Goal: Find specific page/section: Find specific page/section

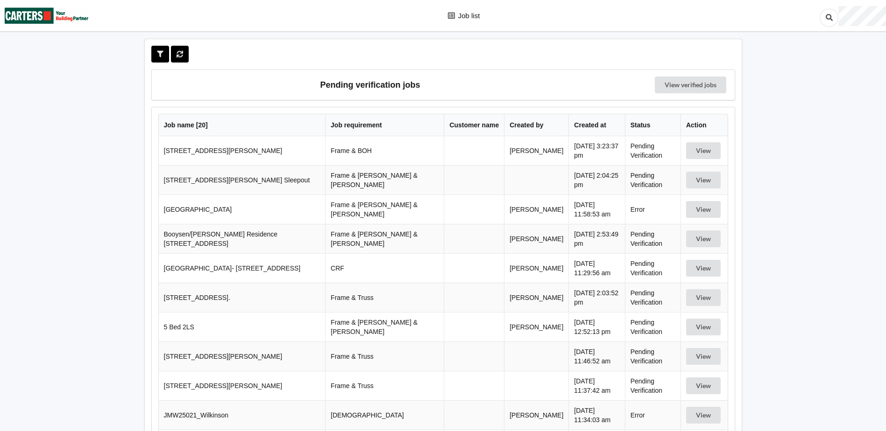
click at [255, 261] on td "[GEOGRAPHIC_DATA]- [STREET_ADDRESS]" at bounding box center [242, 267] width 167 height 29
click at [693, 263] on button "View" at bounding box center [703, 268] width 35 height 17
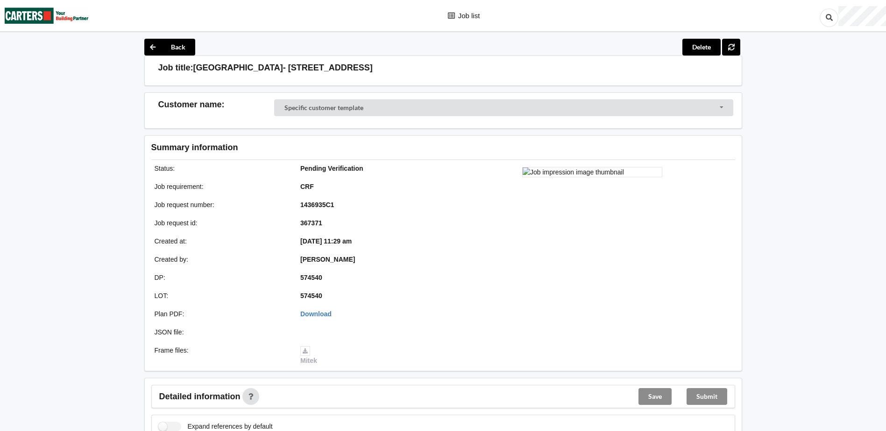
click at [333, 203] on b "1436935C1" at bounding box center [317, 204] width 34 height 7
drag, startPoint x: 333, startPoint y: 203, endPoint x: 294, endPoint y: 204, distance: 39.2
click at [294, 204] on div "1436935C1" at bounding box center [367, 204] width 146 height 9
drag, startPoint x: 294, startPoint y: 204, endPoint x: 313, endPoint y: 205, distance: 18.7
copy b "1436935C1"
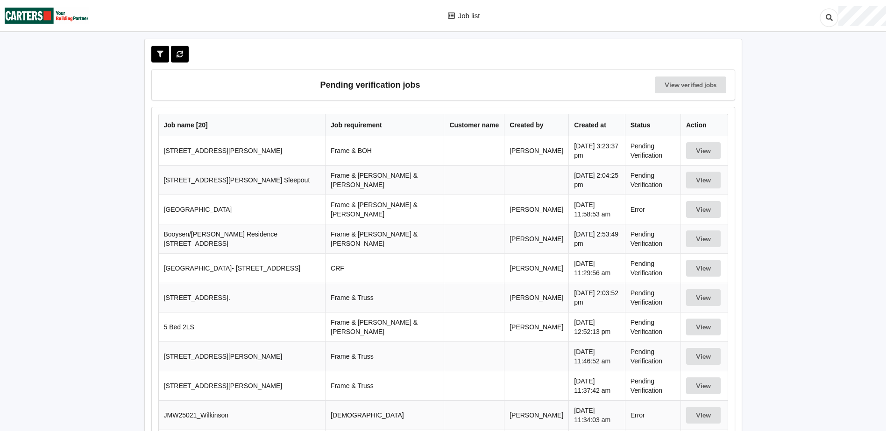
click at [785, 297] on div "Job list Pending verification jobs View verified jobs Job name [ 20 ] Job requi…" at bounding box center [443, 389] width 886 height 778
click at [833, 270] on div "Job list Pending verification jobs View verified jobs Job name [ 20 ] Job requi…" at bounding box center [443, 389] width 886 height 778
click at [825, 118] on div "Job list Pending verification jobs View verified jobs Job name [ 20 ] Job requi…" at bounding box center [443, 389] width 886 height 778
click at [52, 239] on div "Job list Pending verification jobs View verified jobs Job name [ 20 ] Job requi…" at bounding box center [443, 389] width 886 height 778
click at [81, 105] on div "Job list Pending verification jobs View verified jobs Job name [ 20 ] Job requi…" at bounding box center [443, 389] width 886 height 778
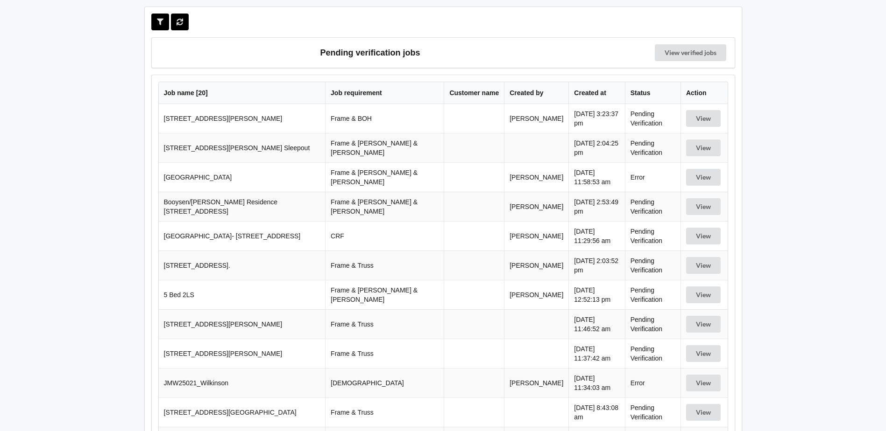
scroll to position [47, 0]
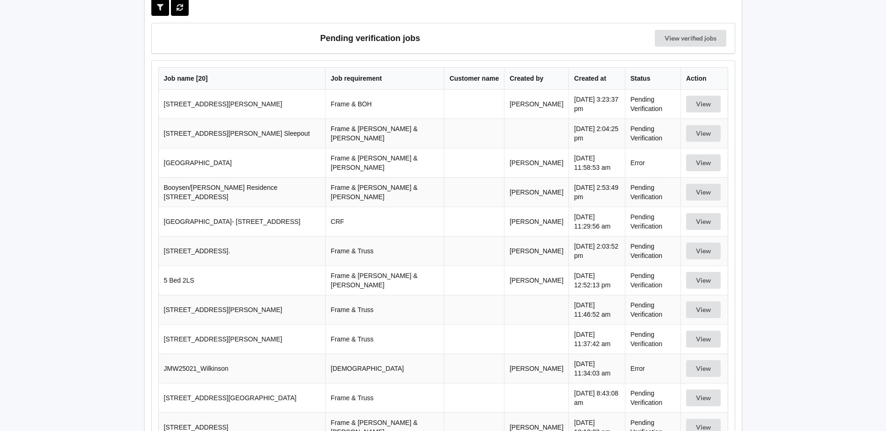
click at [147, 19] on div "Pending verification jobs View verified jobs Job name [ 20 ] Job requirement Cu…" at bounding box center [443, 342] width 598 height 700
drag, startPoint x: 148, startPoint y: 19, endPoint x: 778, endPoint y: 380, distance: 726.0
click at [778, 380] on div "Job list Pending verification jobs View verified jobs Job name [ 20 ] Job requi…" at bounding box center [443, 342] width 886 height 778
drag, startPoint x: 778, startPoint y: 380, endPoint x: 787, endPoint y: 297, distance: 83.6
click at [787, 298] on div "Job list Pending verification jobs View verified jobs Job name [ 20 ] Job requi…" at bounding box center [443, 342] width 886 height 778
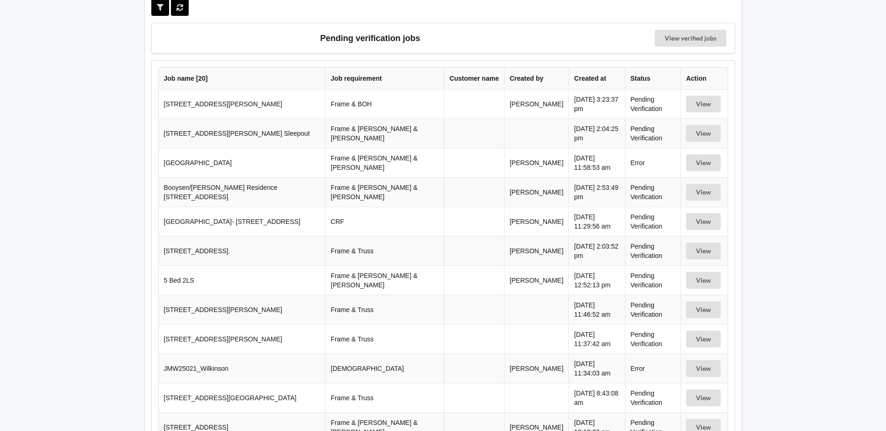
click at [122, 89] on div "Job list Pending verification jobs View verified jobs Job name [ 20 ] Job requi…" at bounding box center [443, 342] width 886 height 778
click at [122, 88] on div "Job list Pending verification jobs View verified jobs Job name [ 20 ] Job requi…" at bounding box center [443, 342] width 886 height 778
click at [130, 76] on div "Job list Pending verification jobs View verified jobs Job name [ 20 ] Job requi…" at bounding box center [443, 342] width 886 height 778
click at [120, 22] on div "Job list Pending verification jobs View verified jobs Job name [ 20 ] Job requi…" at bounding box center [443, 342] width 886 height 778
click at [125, 97] on div "Job list Pending verification jobs View verified jobs Job name [ 20 ] Job requi…" at bounding box center [443, 342] width 886 height 778
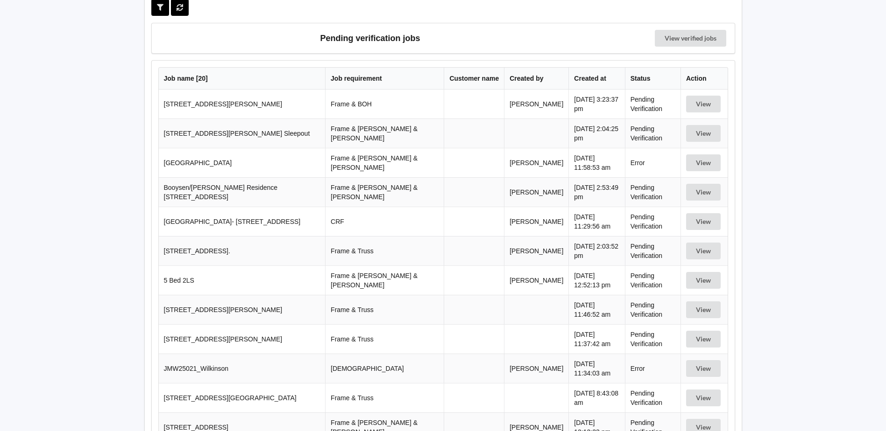
click at [67, 75] on div "Job list Pending verification jobs View verified jobs Job name [ 20 ] Job requi…" at bounding box center [443, 342] width 886 height 778
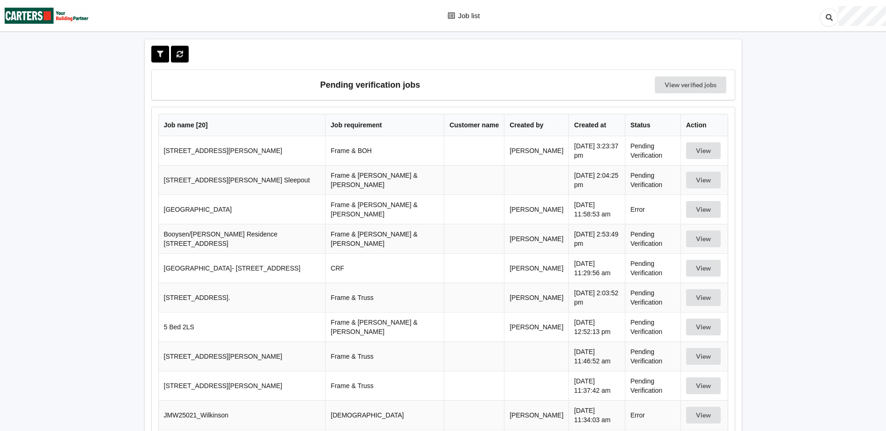
click at [121, 106] on div "Job list Pending verification jobs View verified jobs Job name [ 20 ] Job requi…" at bounding box center [443, 389] width 886 height 778
click at [143, 37] on div "Job list Pending verification jobs View verified jobs Job name [ 20 ] Job requi…" at bounding box center [443, 389] width 886 height 778
click at [141, 40] on div "Pending verification jobs View verified jobs Job name [ 20 ] Job requirement Cu…" at bounding box center [442, 389] width 619 height 700
click at [140, 41] on div "Pending verification jobs View verified jobs Job name [ 20 ] Job requirement Cu…" at bounding box center [442, 389] width 619 height 700
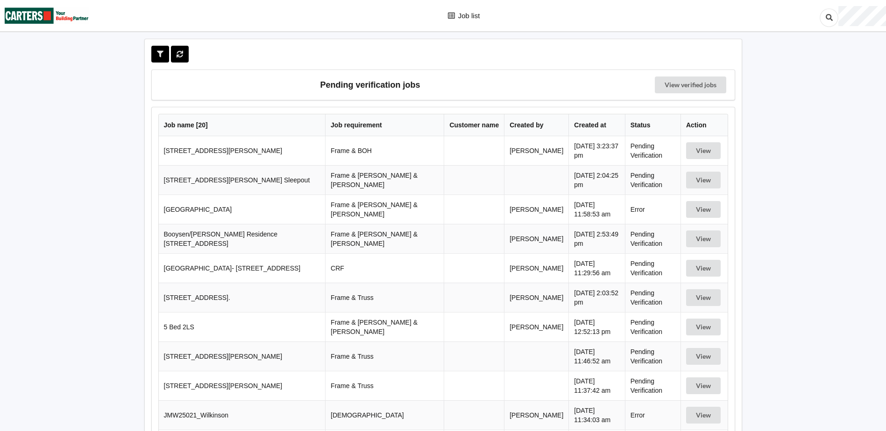
click at [373, 84] on h3 "Pending verification jobs" at bounding box center [370, 85] width 424 height 17
click at [379, 85] on h3 "Pending verification jobs" at bounding box center [370, 85] width 424 height 17
click at [375, 87] on h3 "Pending verification jobs" at bounding box center [370, 85] width 424 height 17
click at [376, 85] on h3 "Pending verification jobs" at bounding box center [370, 85] width 424 height 17
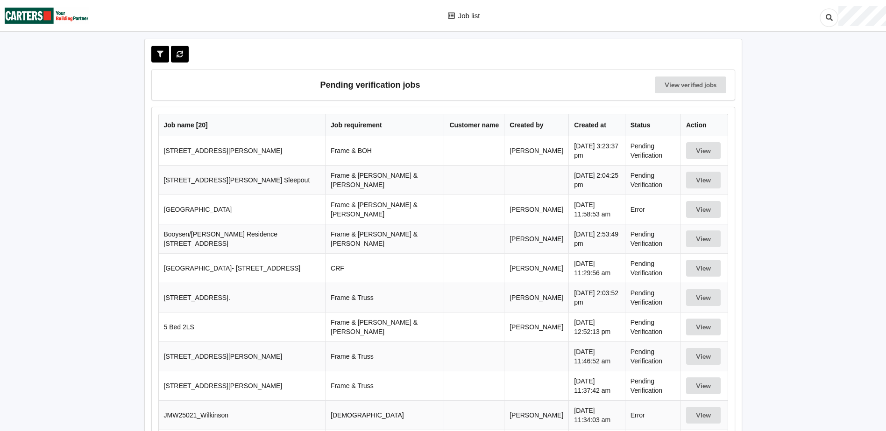
drag, startPoint x: 376, startPoint y: 85, endPoint x: 386, endPoint y: 85, distance: 9.8
click at [386, 85] on h3 "Pending verification jobs" at bounding box center [370, 85] width 424 height 17
click at [387, 84] on h3 "Pending verification jobs" at bounding box center [370, 85] width 424 height 17
drag, startPoint x: 387, startPoint y: 84, endPoint x: 380, endPoint y: 86, distance: 8.2
click at [380, 86] on h3 "Pending verification jobs" at bounding box center [370, 85] width 424 height 17
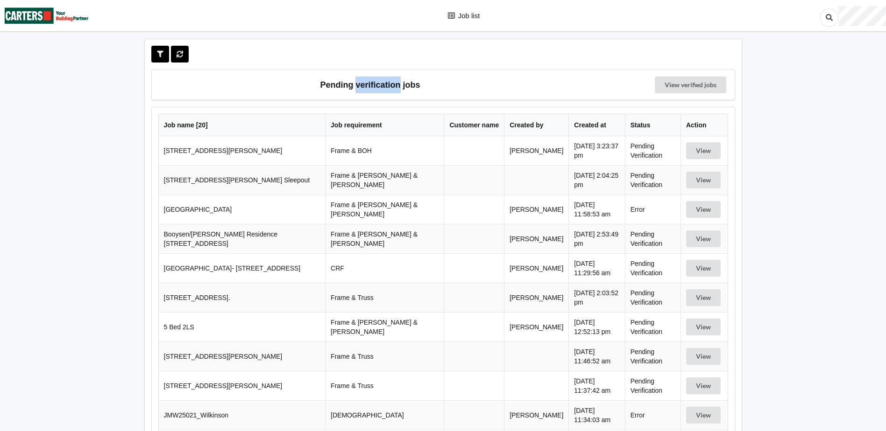
click at [376, 86] on h3 "Pending verification jobs" at bounding box center [370, 85] width 424 height 17
click at [378, 85] on h3 "Pending verification jobs" at bounding box center [370, 85] width 424 height 17
click at [377, 85] on h3 "Pending verification jobs" at bounding box center [370, 85] width 424 height 17
click at [373, 86] on h3 "Pending verification jobs" at bounding box center [370, 85] width 424 height 17
click at [371, 85] on h3 "Pending verification jobs" at bounding box center [370, 85] width 424 height 17
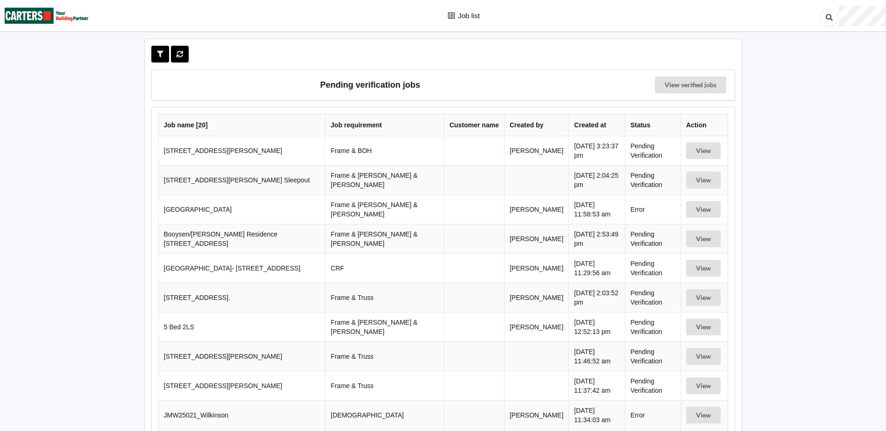
drag, startPoint x: 371, startPoint y: 85, endPoint x: 366, endPoint y: 87, distance: 5.0
click at [366, 87] on h3 "Pending verification jobs" at bounding box center [370, 85] width 424 height 17
click at [367, 86] on h3 "Pending verification jobs" at bounding box center [370, 85] width 424 height 17
click at [366, 86] on h3 "Pending verification jobs" at bounding box center [370, 85] width 424 height 17
drag, startPoint x: 366, startPoint y: 86, endPoint x: 387, endPoint y: 84, distance: 21.5
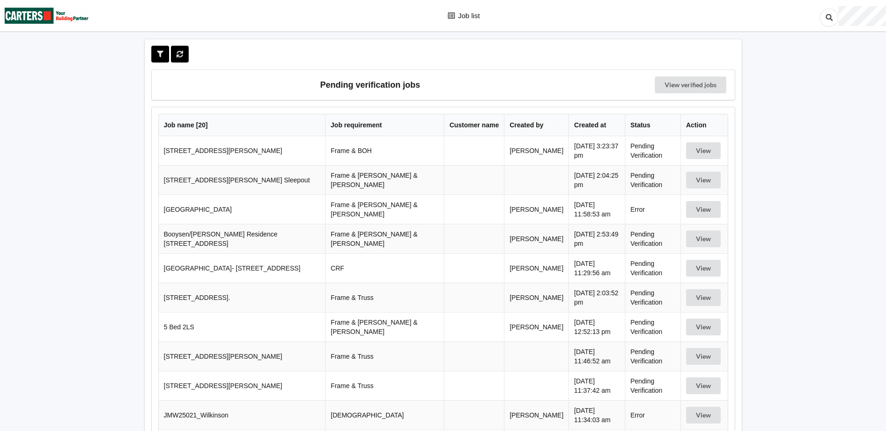
click at [387, 84] on h3 "Pending verification jobs" at bounding box center [370, 85] width 424 height 17
